Goal: Register for event/course

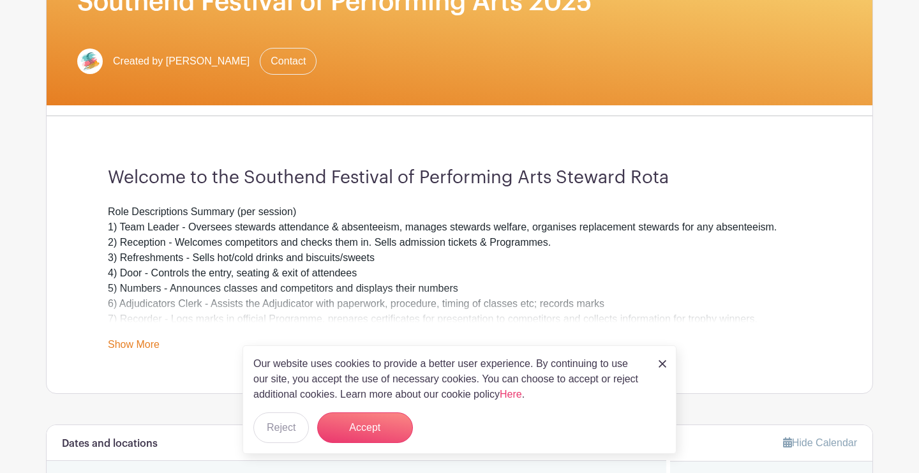
scroll to position [241, 0]
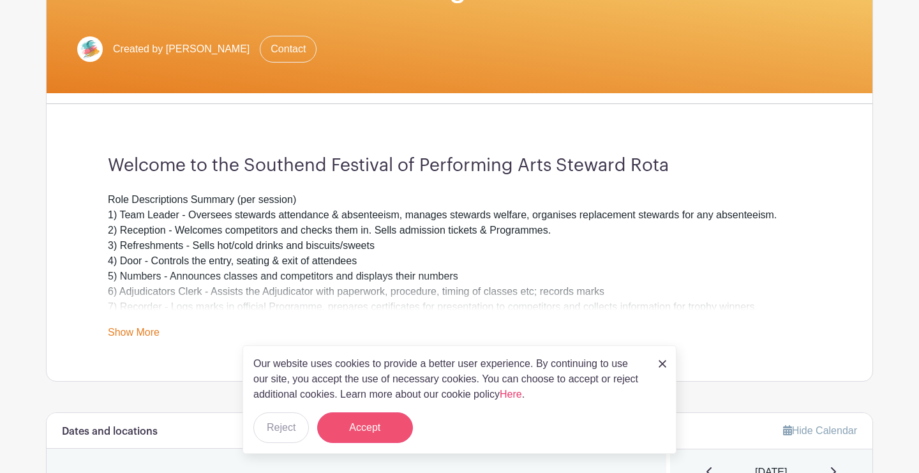
click at [361, 420] on button "Accept" at bounding box center [365, 427] width 96 height 31
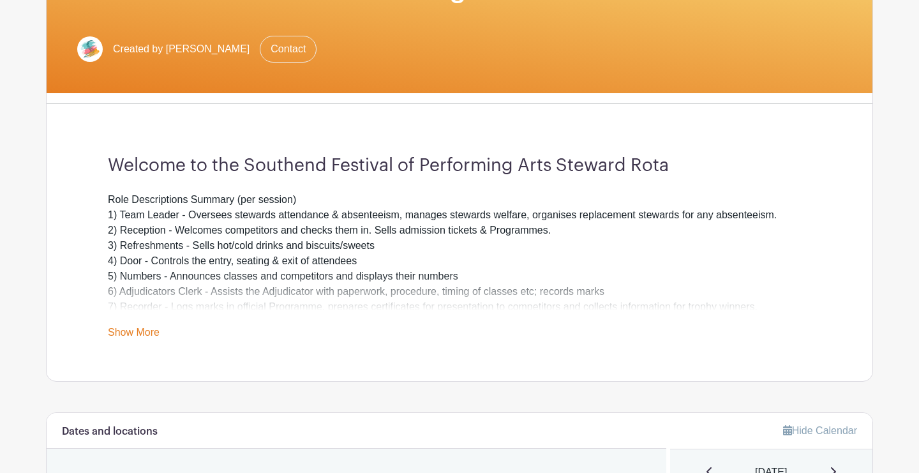
click at [109, 335] on link "Show More" at bounding box center [134, 335] width 52 height 16
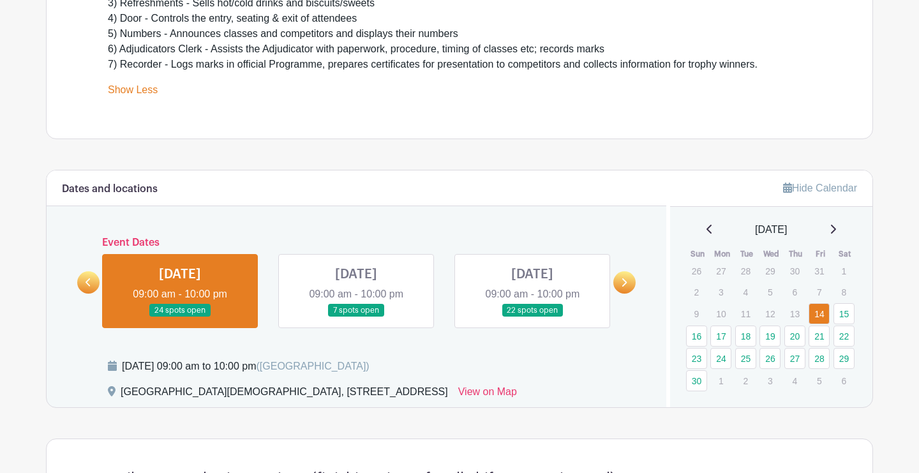
scroll to position [501, 0]
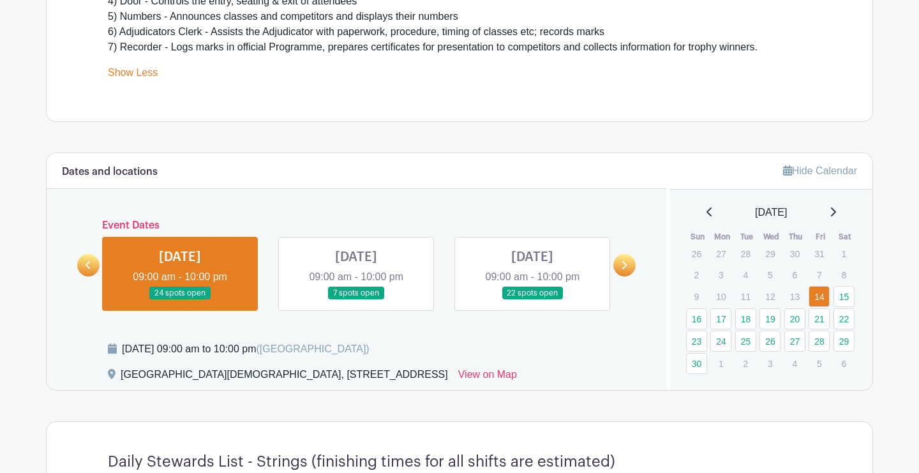
click at [621, 268] on icon at bounding box center [624, 266] width 6 height 10
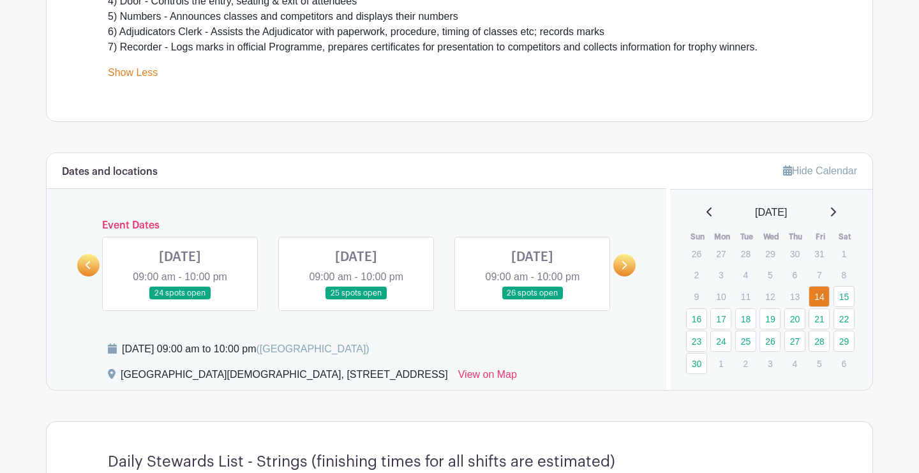
click at [621, 268] on icon at bounding box center [624, 266] width 6 height 10
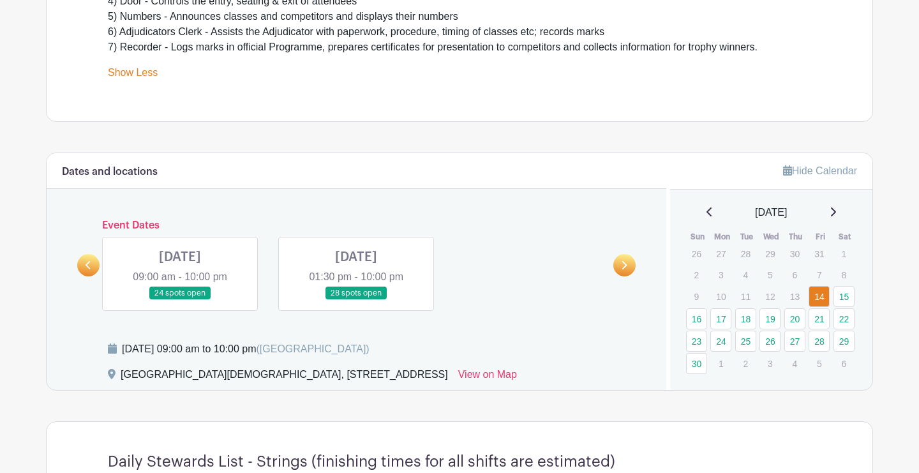
click at [356, 300] on link at bounding box center [356, 300] width 0 height 0
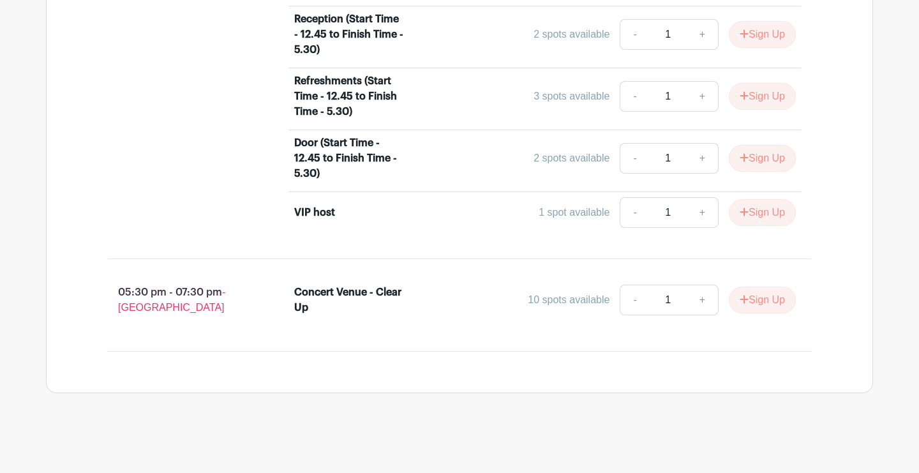
scroll to position [1213, 0]
click at [756, 287] on button "Sign Up" at bounding box center [762, 300] width 67 height 27
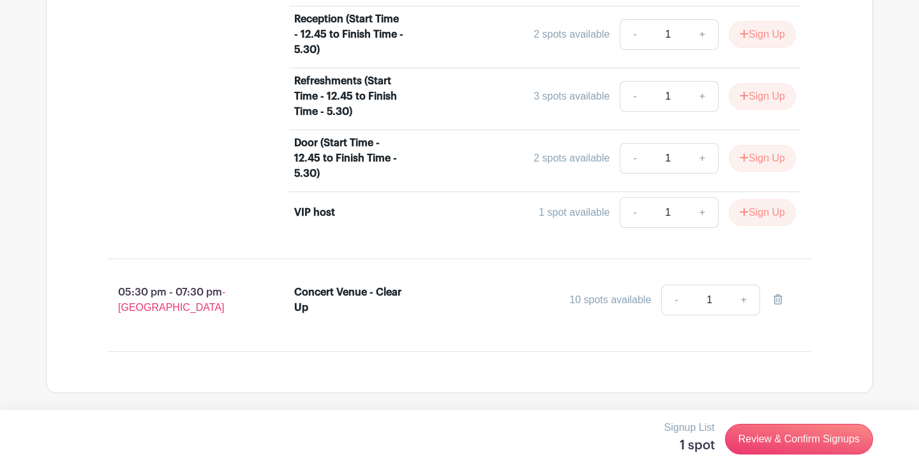
click at [743, 445] on link "Review & Confirm Signups" at bounding box center [799, 439] width 148 height 31
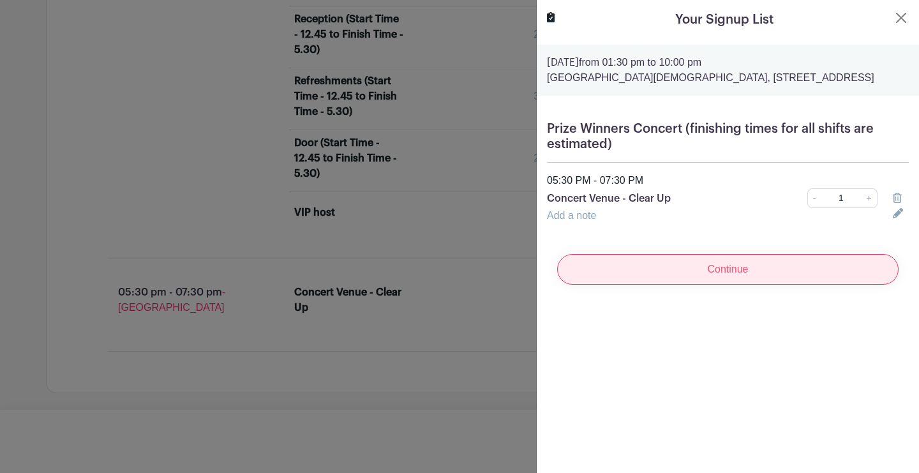
click at [731, 285] on input "Continue" at bounding box center [728, 269] width 342 height 31
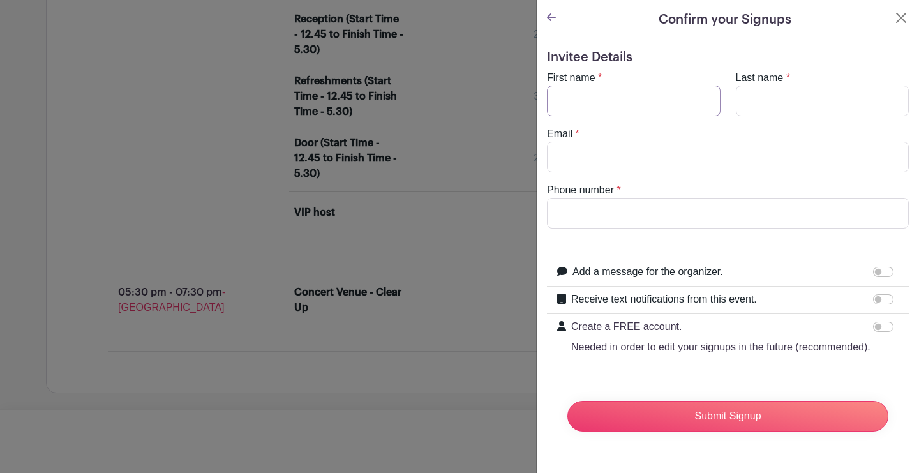
click at [711, 98] on input "First name" at bounding box center [634, 101] width 174 height 31
click at [698, 102] on input "First name" at bounding box center [634, 101] width 174 height 31
type input "marylisa"
type input "browne"
type input "mail@marylisabrowne.com"
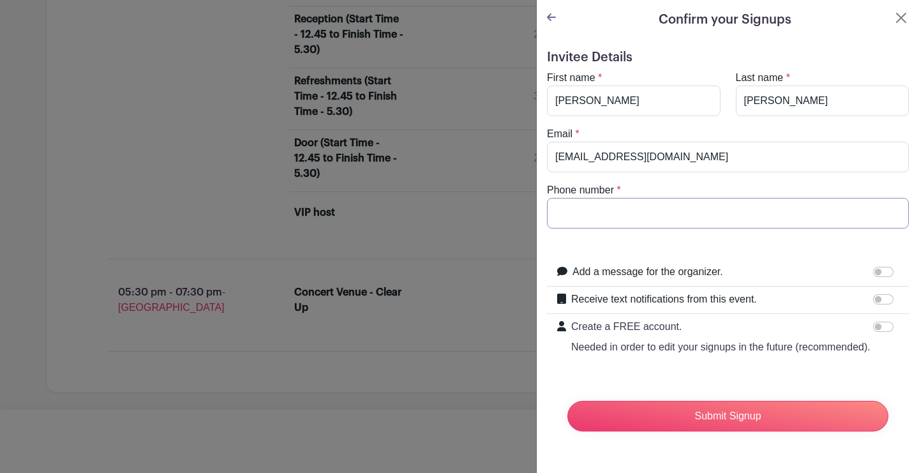
click at [889, 213] on input "Phone number" at bounding box center [728, 213] width 362 height 31
type input "07876594951"
click at [882, 301] on input "Receive text notifications from this event." at bounding box center [884, 299] width 20 height 10
checkbox input "true"
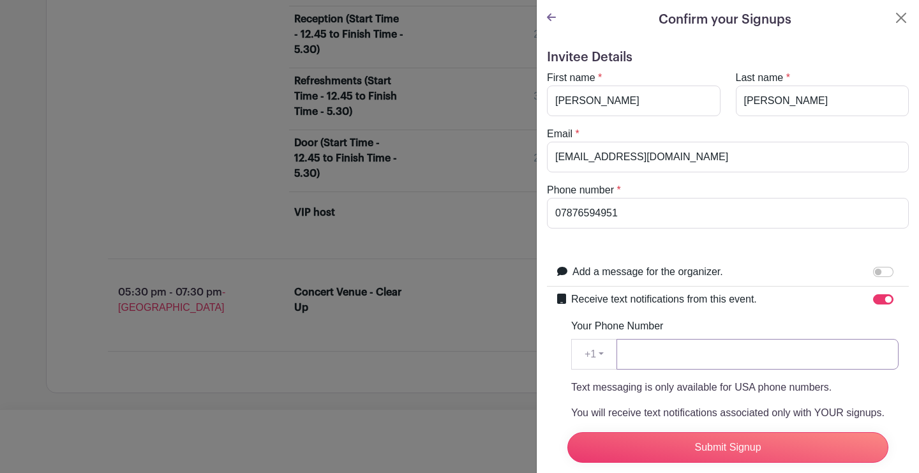
click at [878, 355] on input "Your Phone Number" at bounding box center [758, 354] width 282 height 31
type input "07876594951"
click at [890, 353] on input "07876594951" at bounding box center [758, 354] width 282 height 31
click at [877, 298] on input "Receive text notifications from this event." at bounding box center [884, 299] width 20 height 10
checkbox input "false"
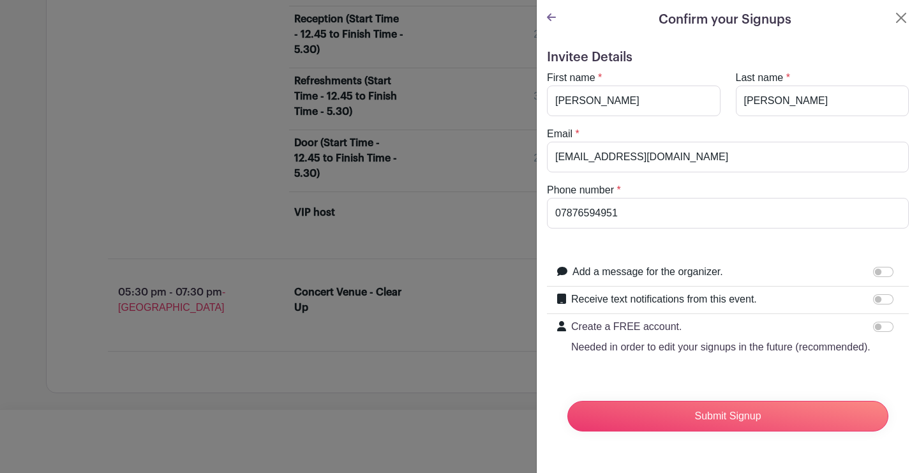
click at [884, 271] on input "Add a message for the organizer." at bounding box center [884, 272] width 20 height 10
checkbox input "true"
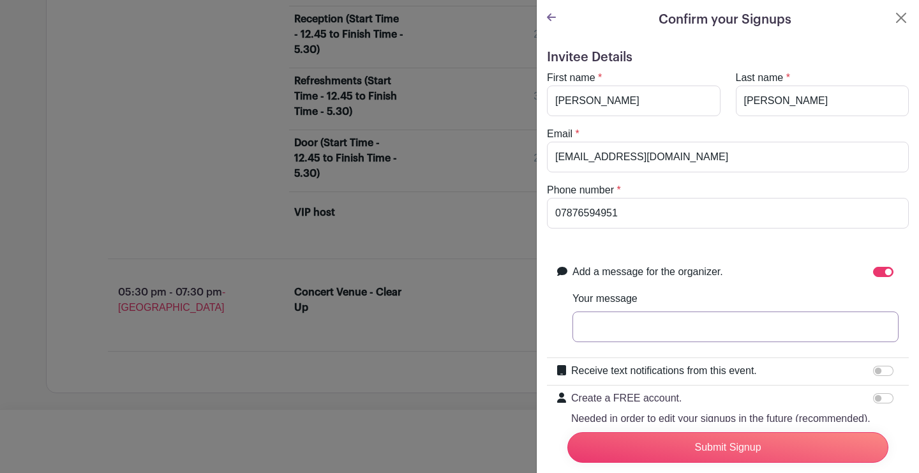
click at [580, 333] on input "Your message" at bounding box center [736, 327] width 326 height 31
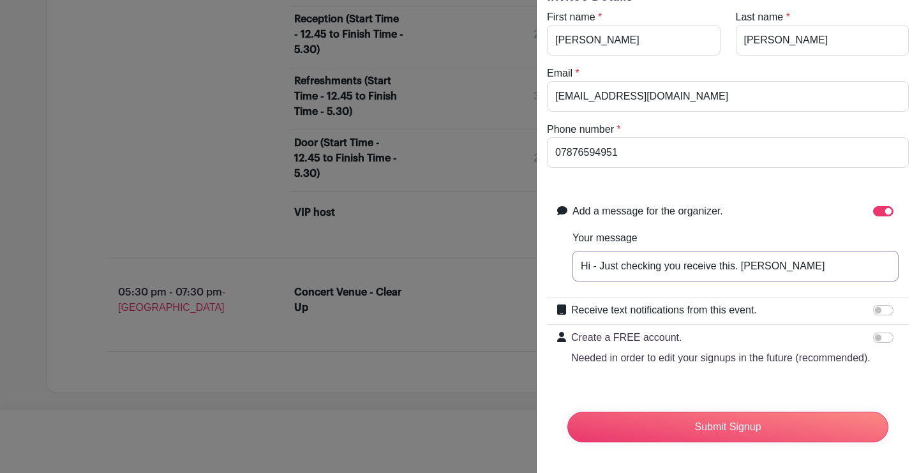
scroll to position [61, 0]
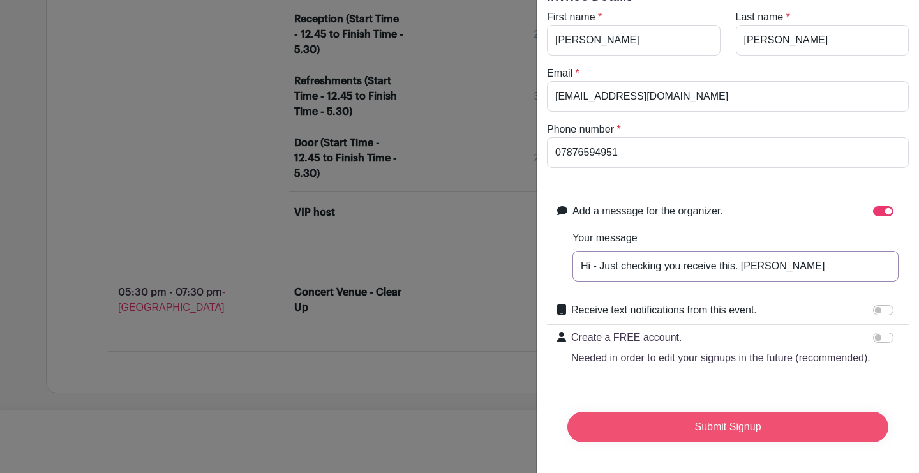
type input "Hi - Just checking you receive this. Marylisa"
click at [683, 425] on input "Submit Signup" at bounding box center [728, 427] width 321 height 31
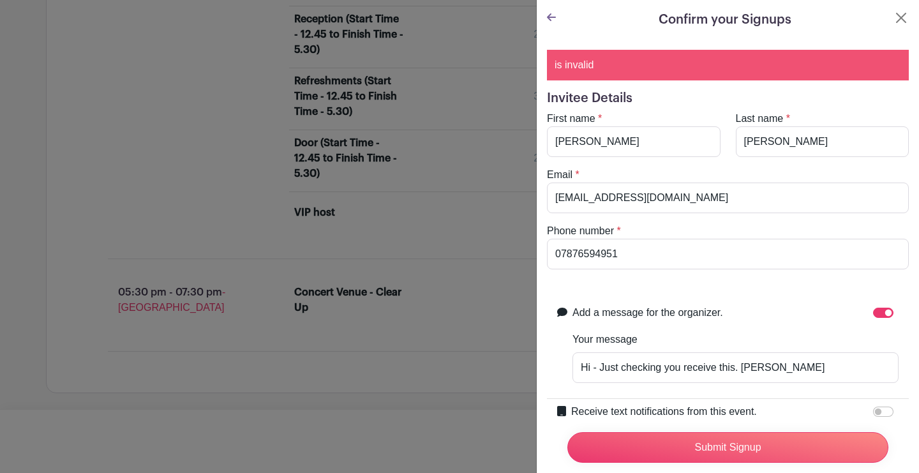
scroll to position [0, 0]
click at [617, 61] on div "is invalid" at bounding box center [728, 65] width 362 height 31
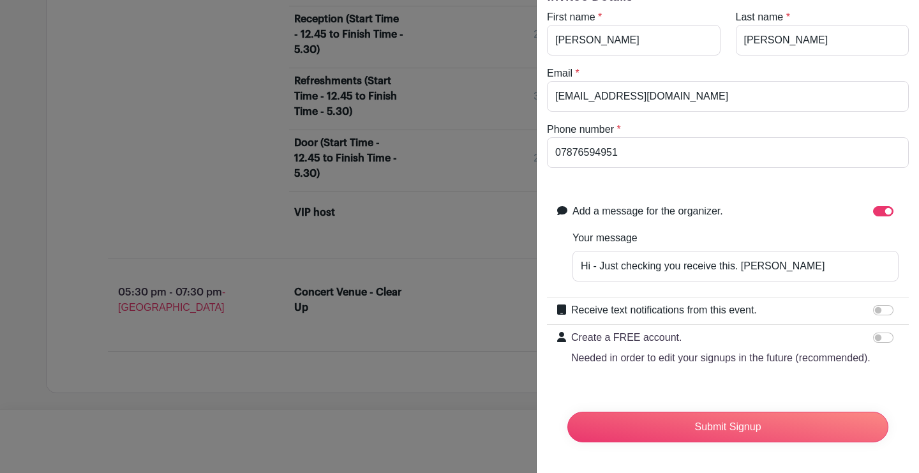
scroll to position [102, 0]
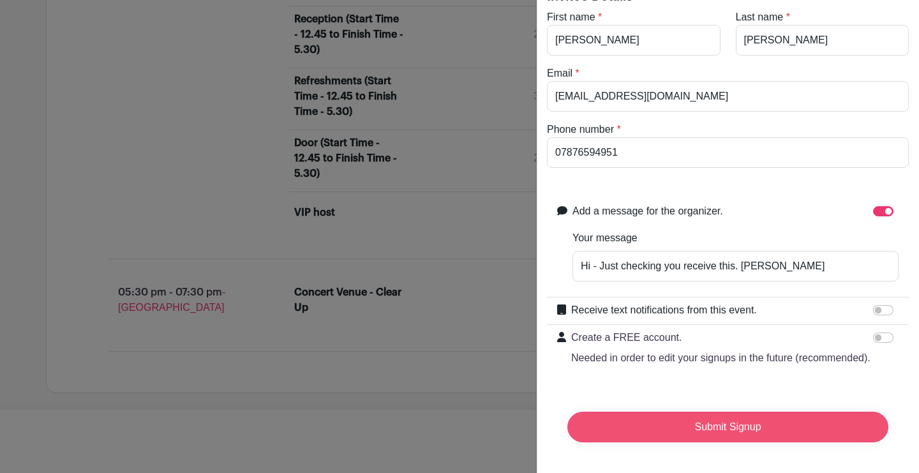
click at [690, 423] on input "Submit Signup" at bounding box center [728, 427] width 321 height 31
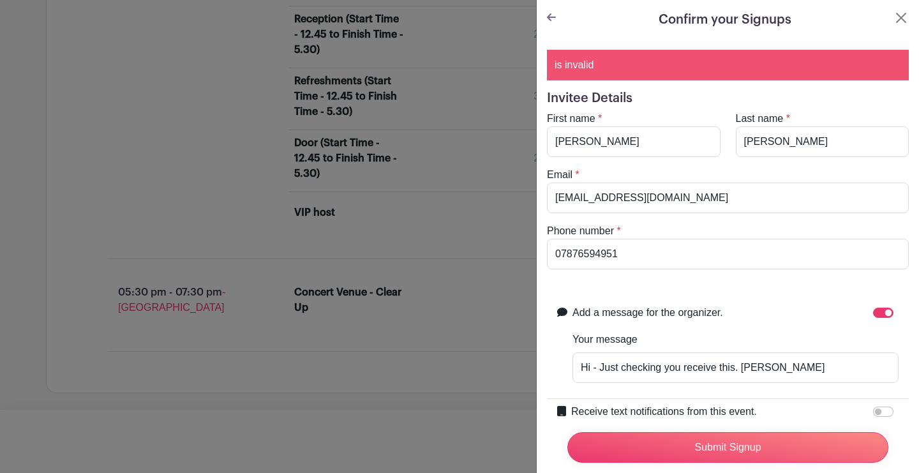
scroll to position [0, 0]
drag, startPoint x: 692, startPoint y: 198, endPoint x: 517, endPoint y: 194, distance: 174.4
type input "mail@marylisabrowne.com"
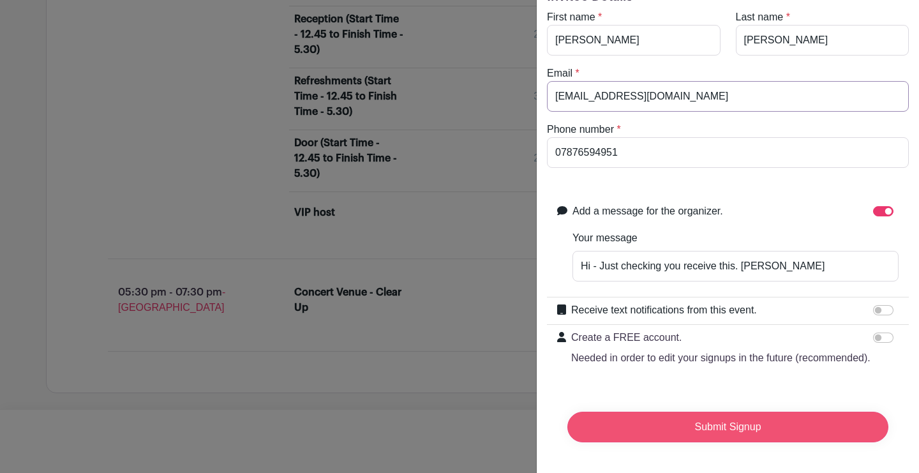
scroll to position [102, 0]
click at [688, 426] on input "Submit Signup" at bounding box center [728, 427] width 321 height 31
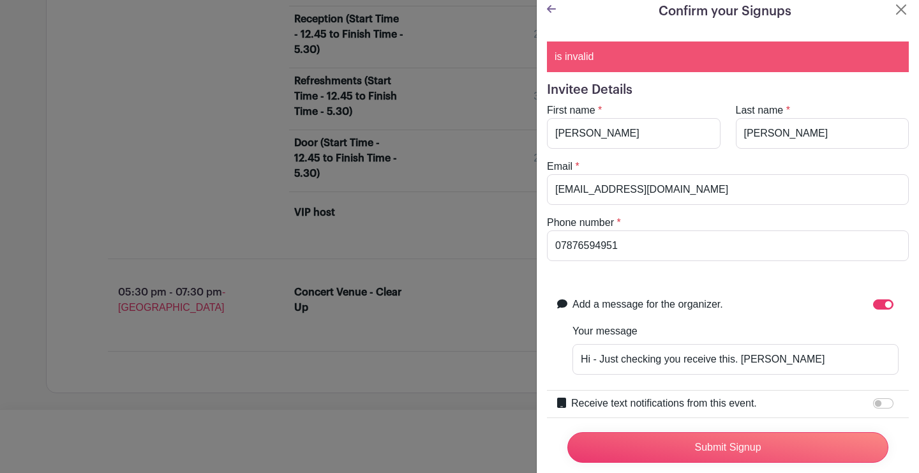
scroll to position [0, 0]
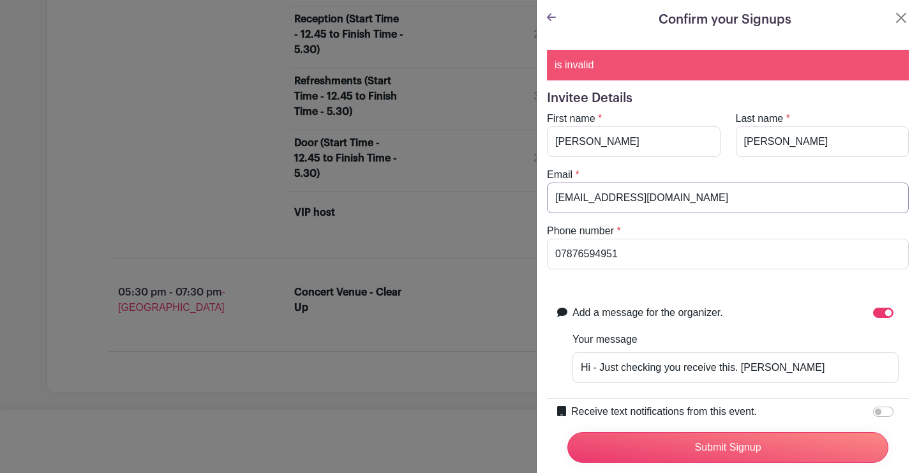
drag, startPoint x: 699, startPoint y: 196, endPoint x: 517, endPoint y: 197, distance: 182.0
click at [517, 424] on div "Signup List 1 spot Review & Confirm Signups Confirm your Signups is invalid Inv…" at bounding box center [460, 424] width 828 height 0
paste input "gensec@southendfestivalofperformingarts"
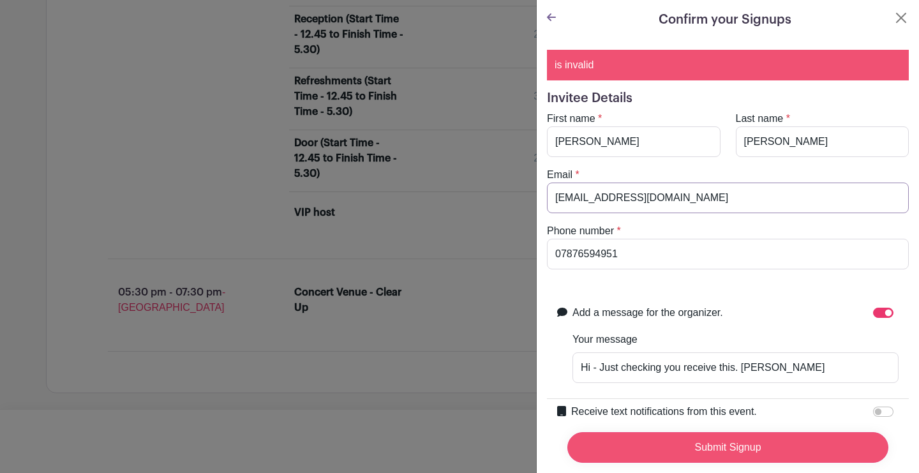
type input "gensec@southendfestivalofperformingarts.com"
click at [724, 449] on input "Submit Signup" at bounding box center [728, 447] width 321 height 31
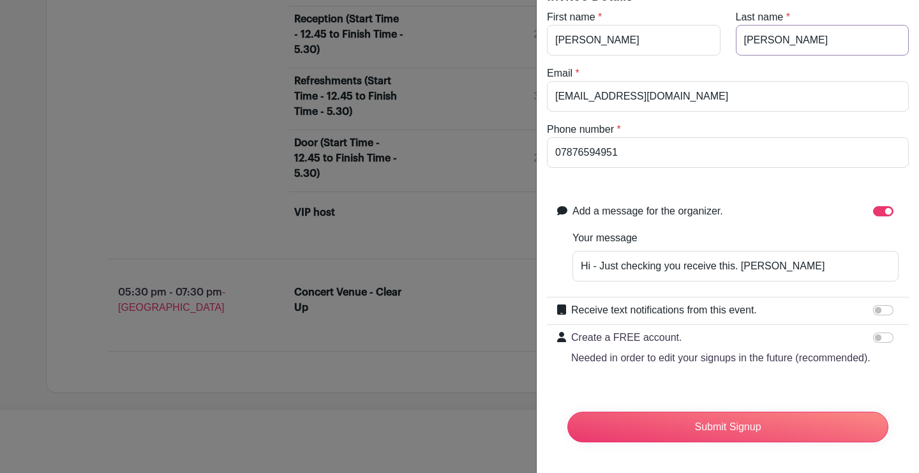
scroll to position [102, 0]
click at [879, 208] on input "Add a message for the organizer." at bounding box center [884, 211] width 20 height 10
checkbox input "false"
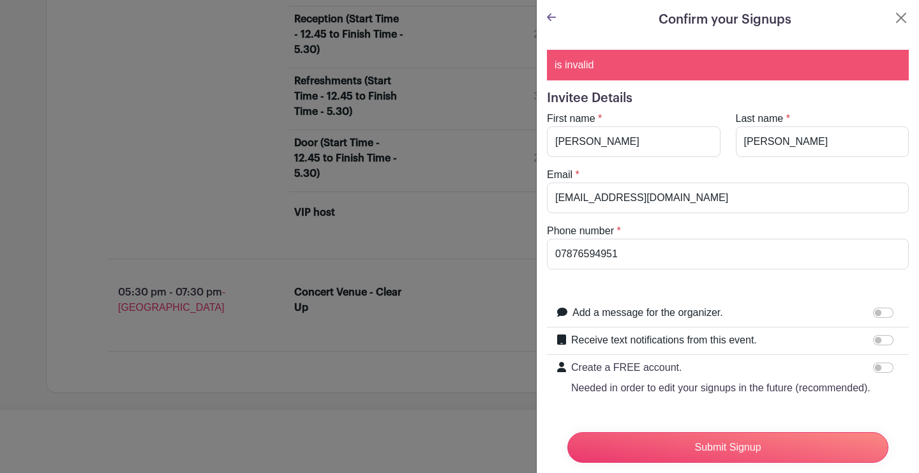
scroll to position [0, 0]
drag, startPoint x: 787, startPoint y: 196, endPoint x: 423, endPoint y: 197, distance: 364.0
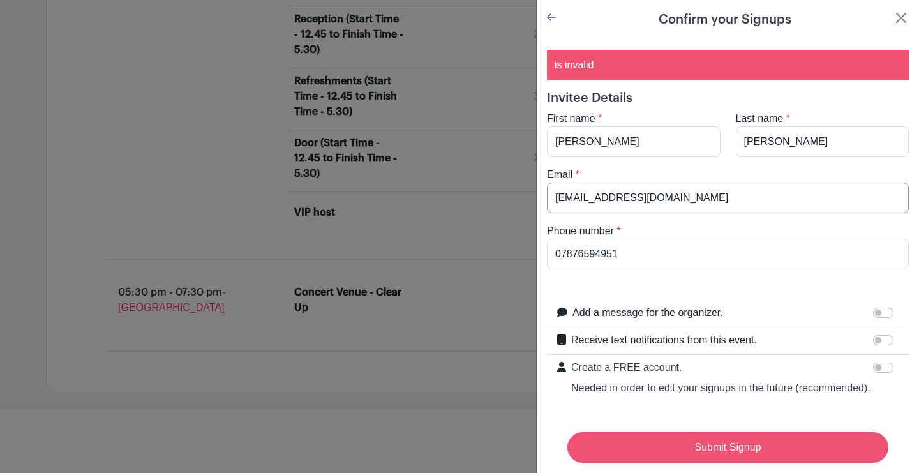
type input "mail@marylisabrowne.com"
click at [657, 437] on input "Submit Signup" at bounding box center [728, 447] width 321 height 31
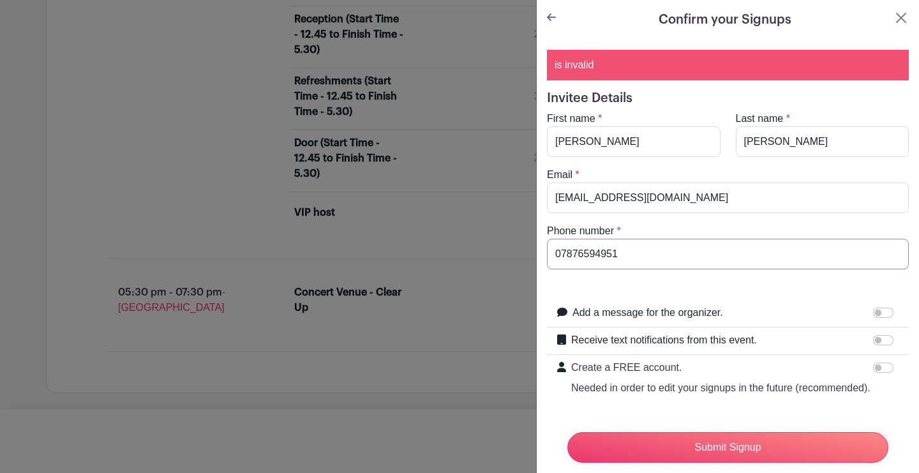
drag, startPoint x: 640, startPoint y: 261, endPoint x: 573, endPoint y: 251, distance: 67.7
click at [897, 253] on input "07876594951" at bounding box center [728, 254] width 362 height 31
click at [823, 256] on input "07876594951" at bounding box center [728, 254] width 362 height 31
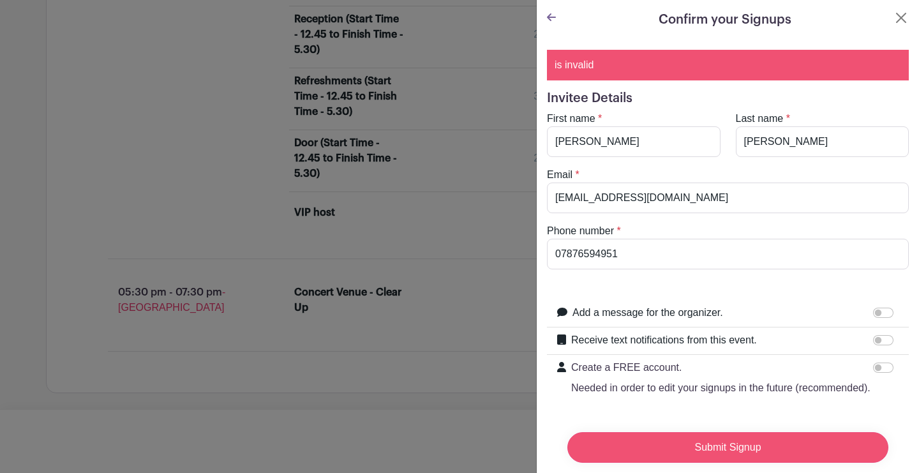
click at [789, 448] on input "Submit Signup" at bounding box center [728, 447] width 321 height 31
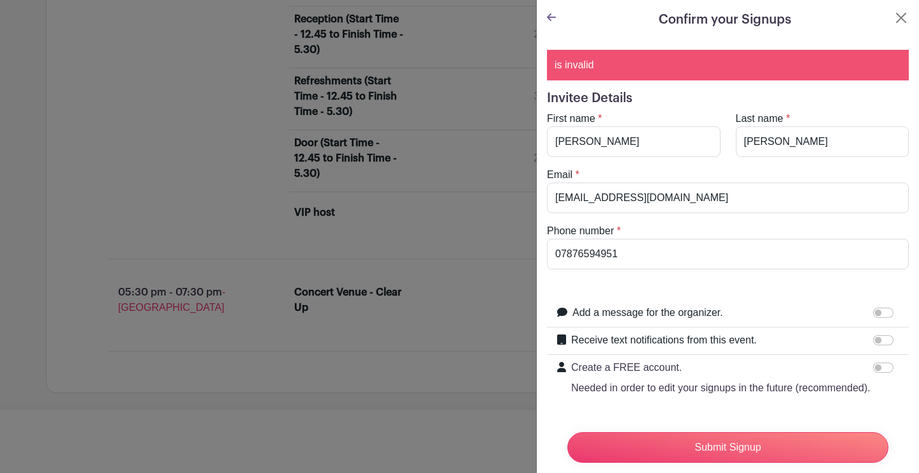
click at [587, 68] on div "is invalid" at bounding box center [728, 65] width 362 height 31
click at [900, 13] on button "Close" at bounding box center [901, 17] width 15 height 15
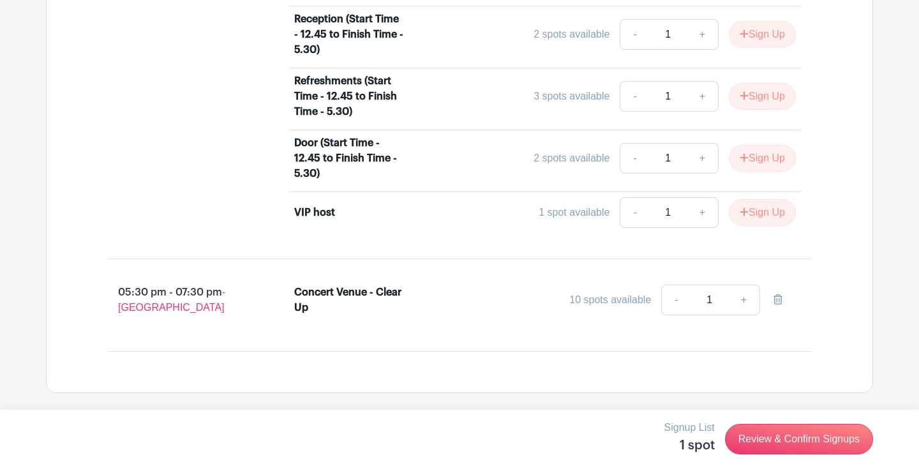
click at [744, 301] on link "+" at bounding box center [745, 300] width 32 height 31
type input "2"
click at [679, 300] on link "-" at bounding box center [676, 300] width 29 height 31
type input "1"
click at [774, 444] on link "Review & Confirm Signups" at bounding box center [799, 439] width 148 height 31
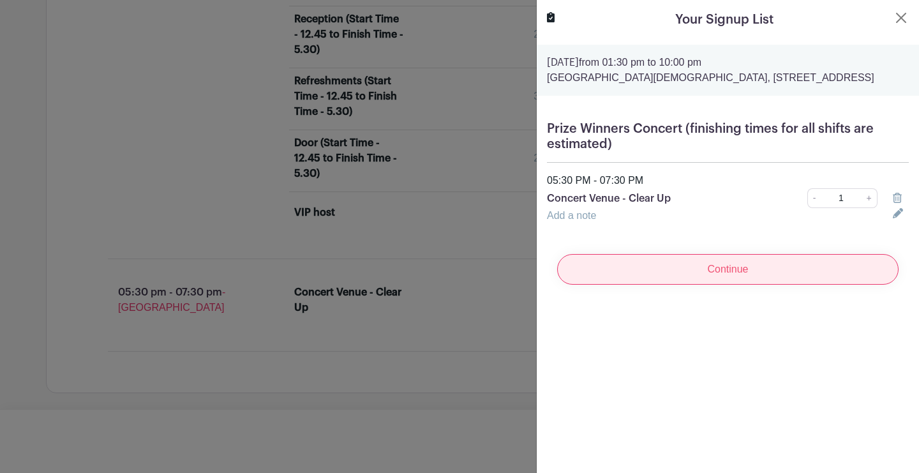
click at [685, 285] on input "Continue" at bounding box center [728, 269] width 342 height 31
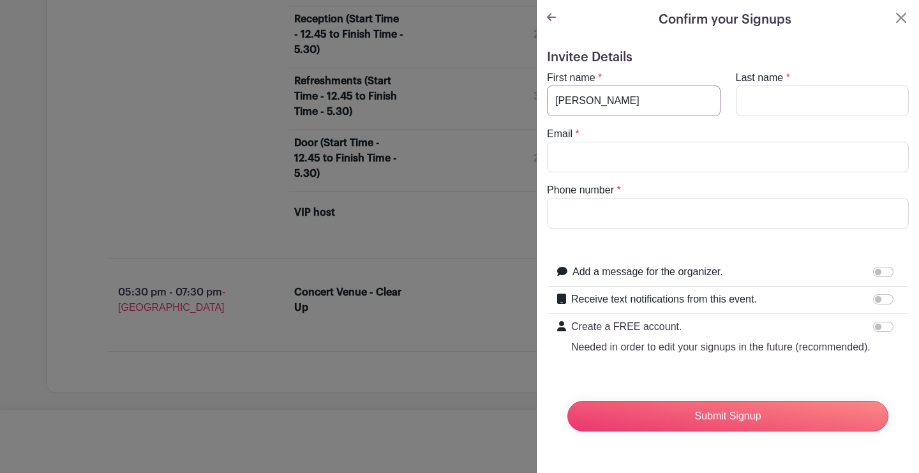
type input "Marylisa"
type input "Browne"
type input "mail@marylisabrowne.com"
click at [891, 212] on input "Phone number" at bounding box center [728, 213] width 362 height 31
type input "07876594951"
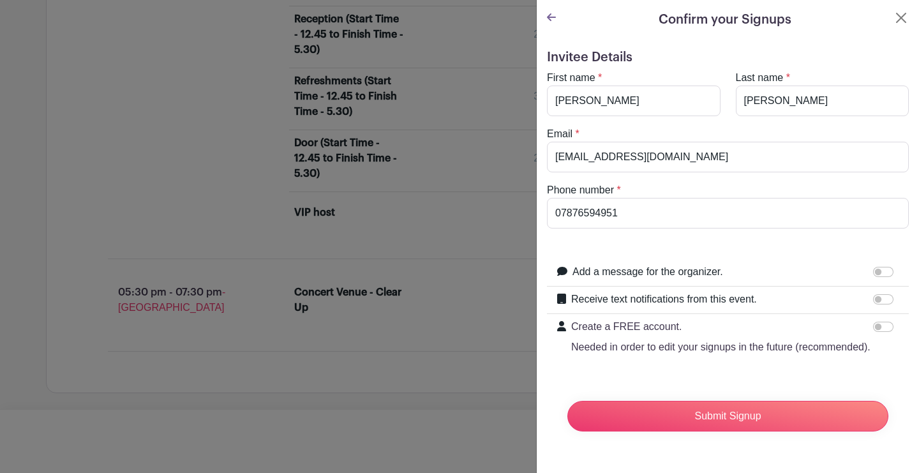
click at [644, 212] on input "07876594951" at bounding box center [728, 213] width 362 height 31
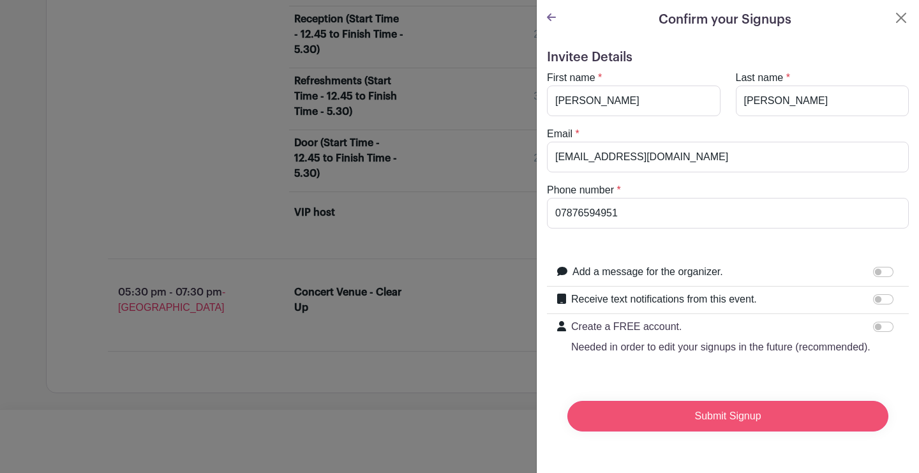
click at [768, 420] on input "Submit Signup" at bounding box center [728, 416] width 321 height 31
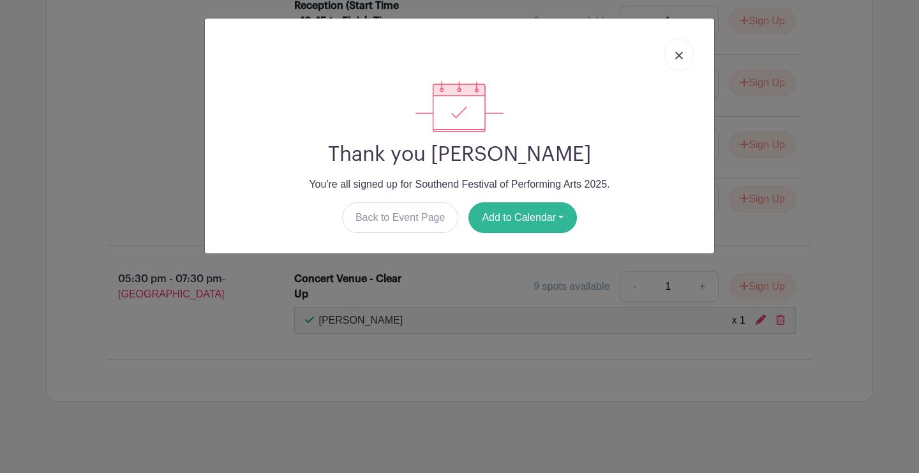
click at [542, 222] on button "Add to Calendar" at bounding box center [523, 217] width 109 height 31
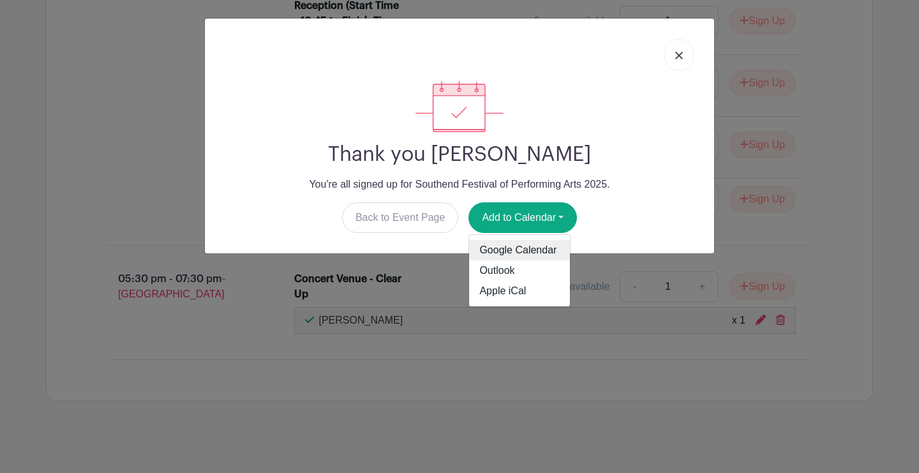
click at [531, 259] on link "Google Calendar" at bounding box center [519, 250] width 101 height 20
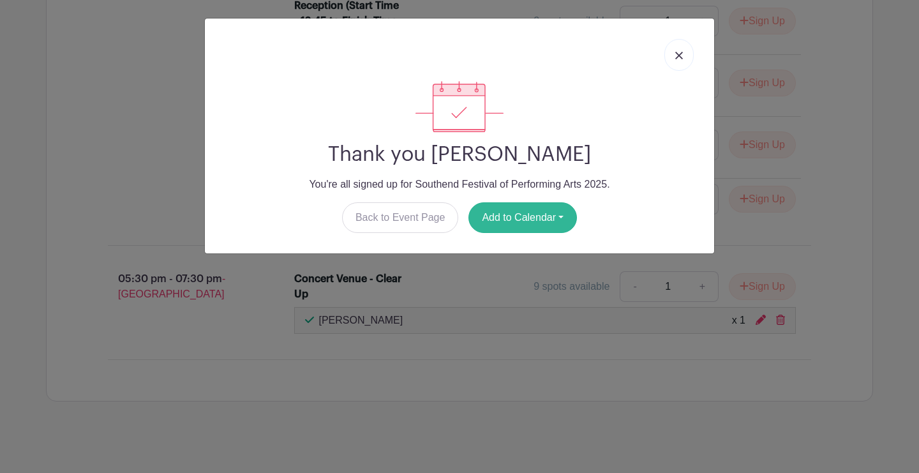
click at [496, 216] on button "Add to Calendar" at bounding box center [523, 217] width 109 height 31
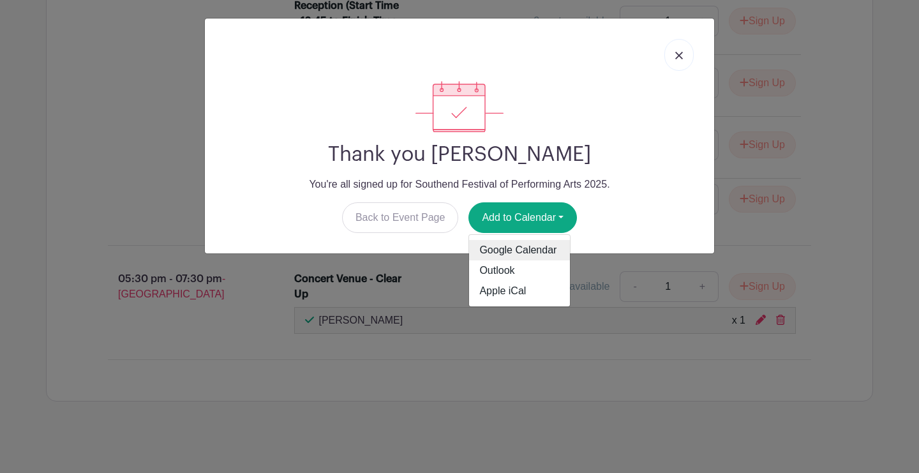
click at [498, 245] on link "Google Calendar" at bounding box center [519, 250] width 101 height 20
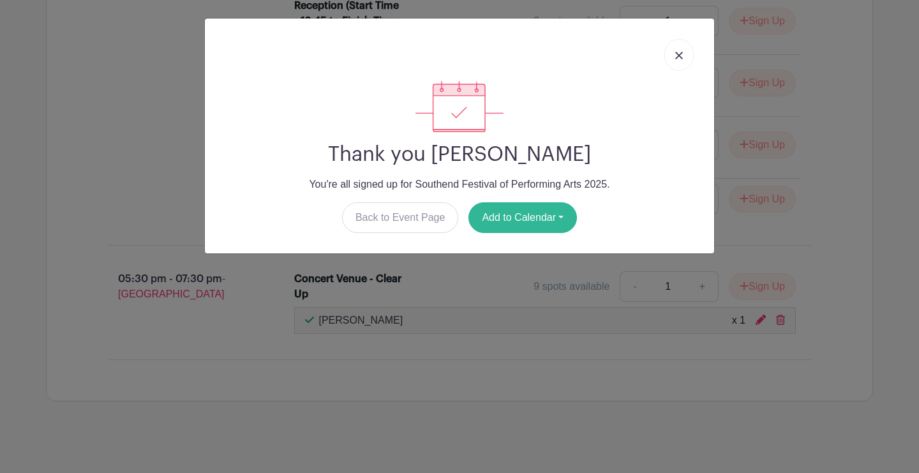
click at [497, 214] on button "Add to Calendar" at bounding box center [523, 217] width 109 height 31
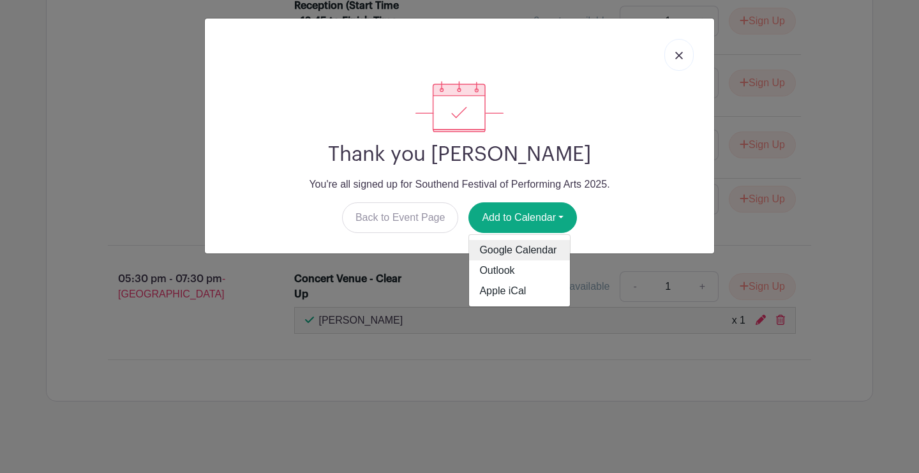
click at [497, 254] on link "Google Calendar" at bounding box center [519, 250] width 101 height 20
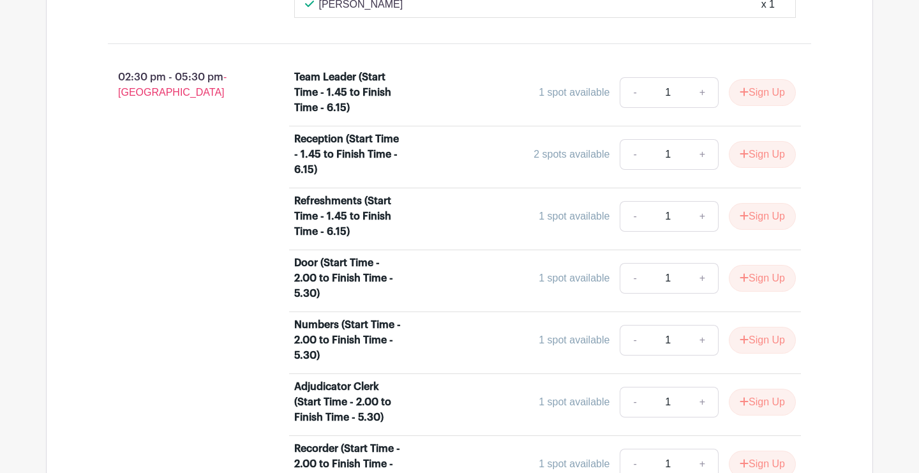
scroll to position [1047, 0]
